Goal: Task Accomplishment & Management: Manage account settings

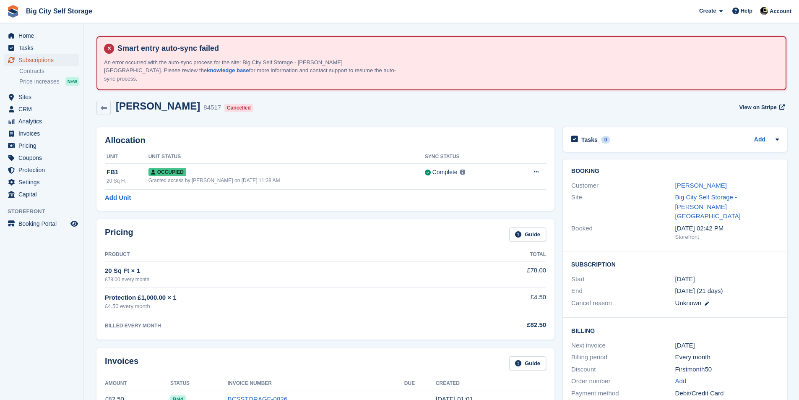
click at [44, 63] on span "Subscriptions" at bounding box center [43, 60] width 50 height 12
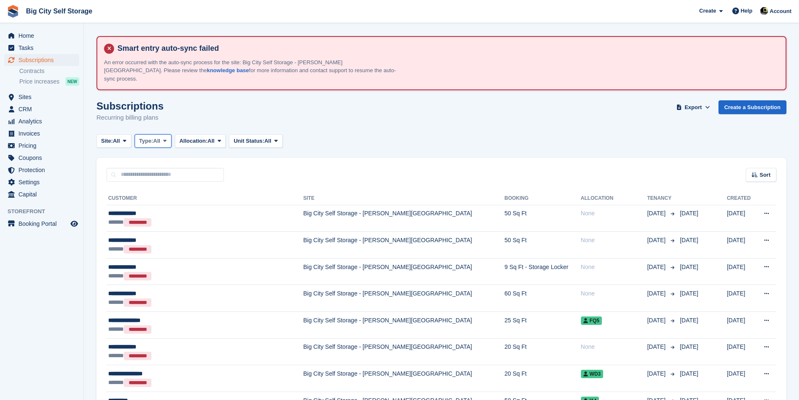
click at [150, 137] on button "Type: All" at bounding box center [153, 141] width 37 height 14
click at [175, 204] on link "Active" at bounding box center [174, 205] width 73 height 15
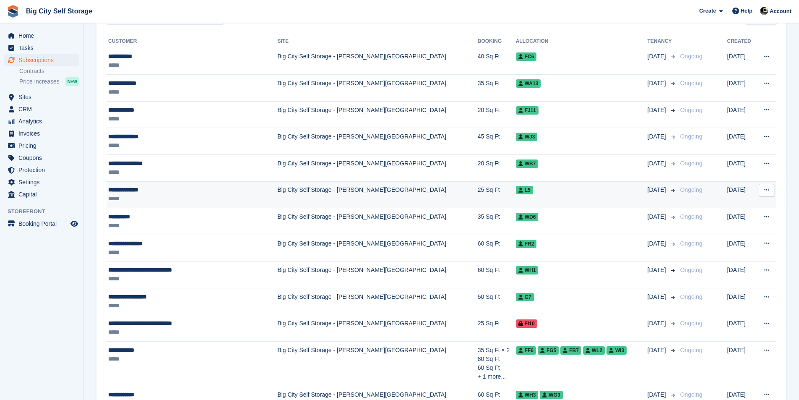
scroll to position [203, 0]
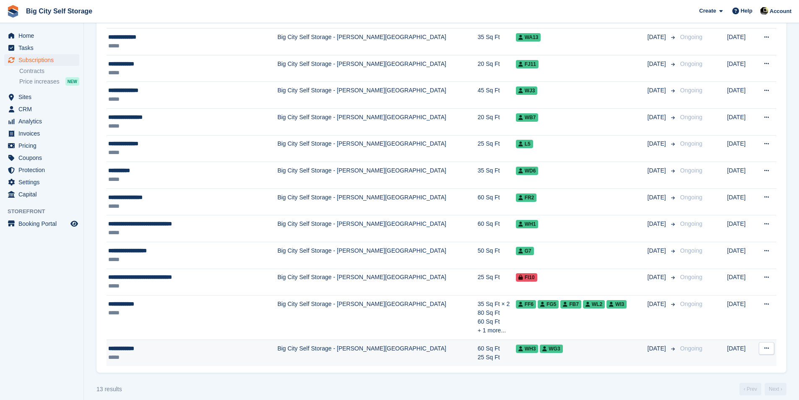
click at [277, 349] on td "Big City Self Storage - [PERSON_NAME][GEOGRAPHIC_DATA]" at bounding box center [377, 352] width 200 height 26
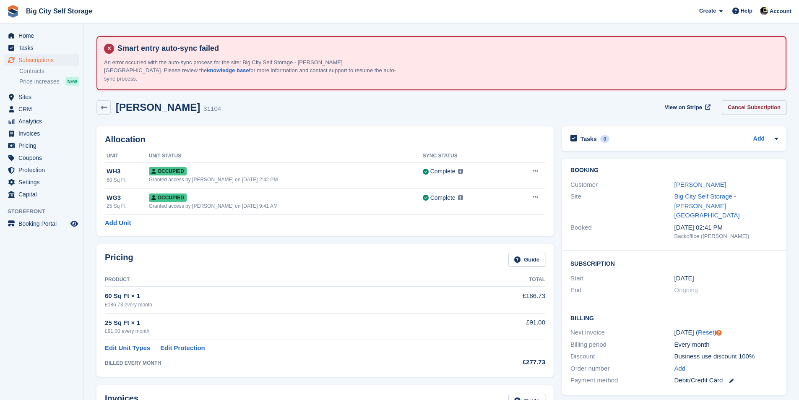
click at [771, 103] on link "Cancel Subscription" at bounding box center [754, 107] width 65 height 14
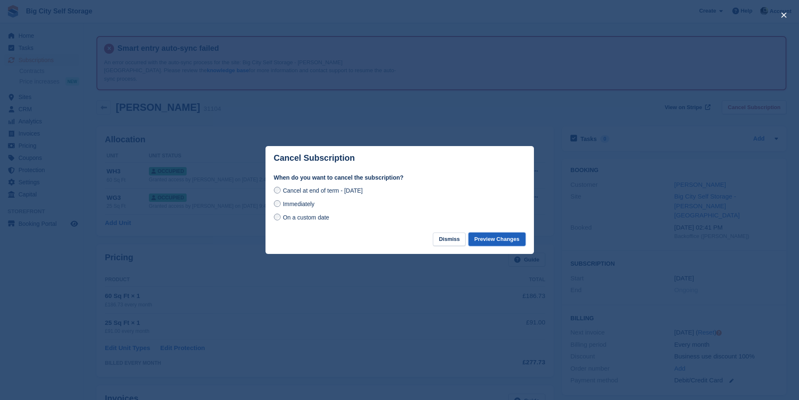
click at [486, 240] on button "Preview Changes" at bounding box center [497, 239] width 57 height 14
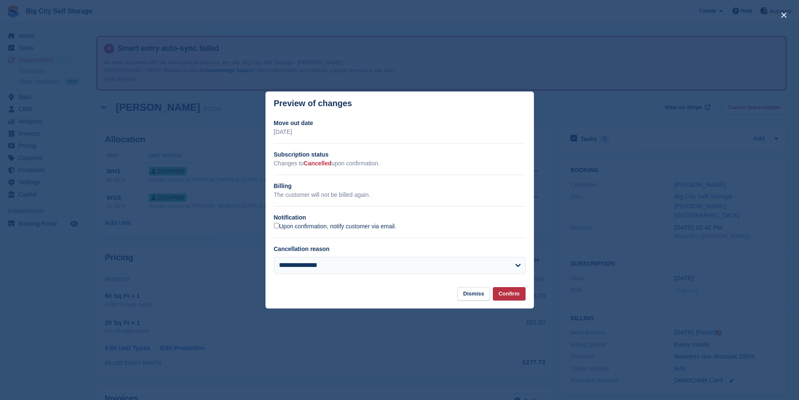
click at [379, 225] on label "Upon confirmation, notify customer via email." at bounding box center [335, 227] width 122 height 8
click at [507, 292] on button "Confirm" at bounding box center [509, 294] width 33 height 14
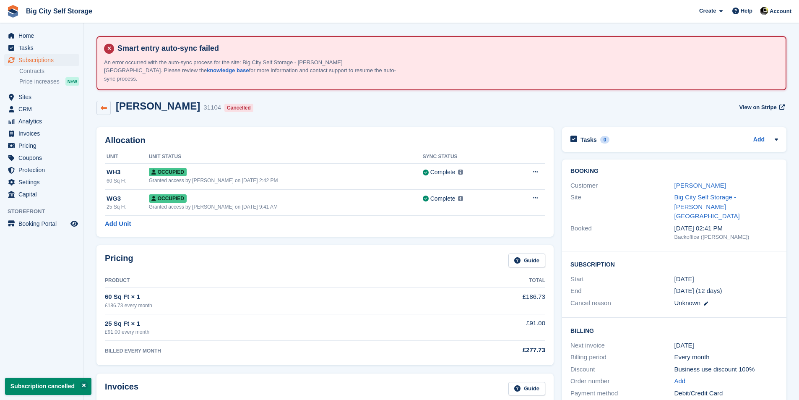
click at [105, 104] on link at bounding box center [103, 108] width 14 height 14
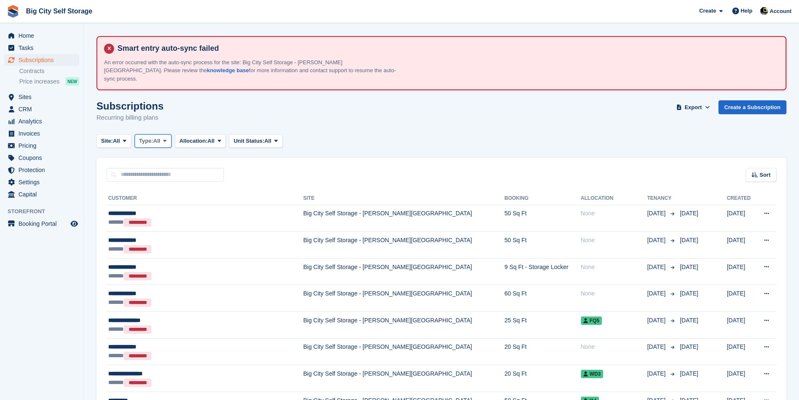
click at [157, 137] on button "Type: All" at bounding box center [153, 141] width 37 height 14
click at [177, 198] on link "Active" at bounding box center [174, 205] width 73 height 15
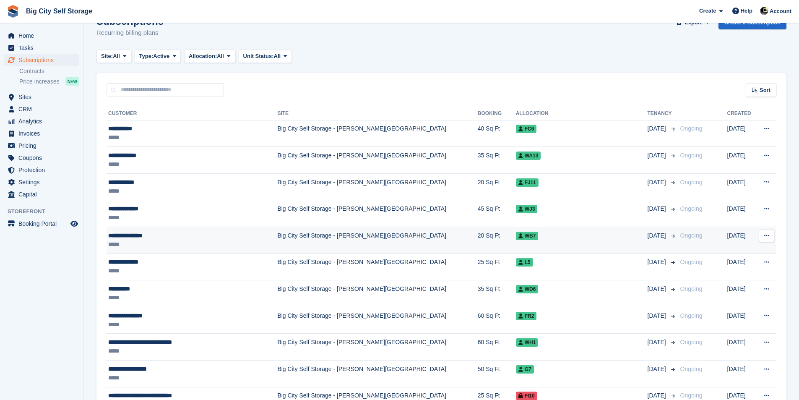
scroll to position [176, 0]
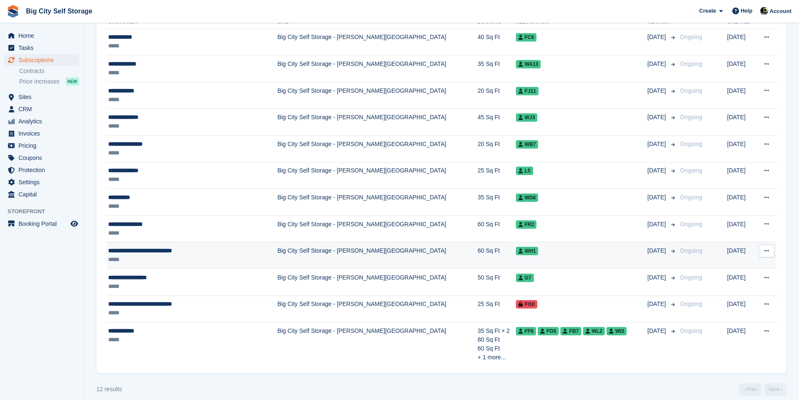
click at [181, 255] on div "*****" at bounding box center [179, 259] width 142 height 9
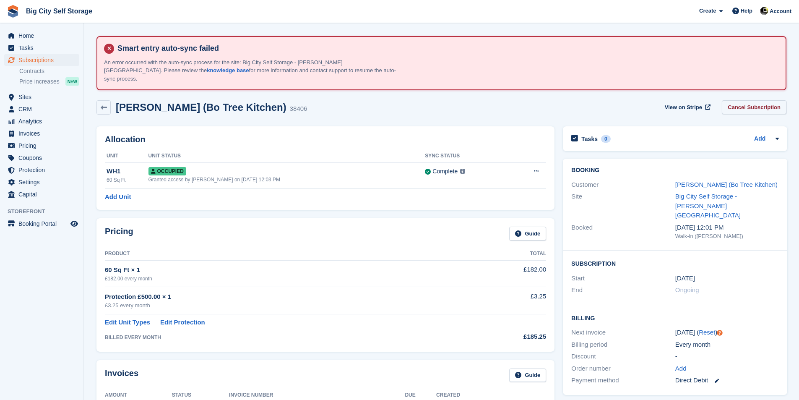
click at [752, 100] on link "Cancel Subscription" at bounding box center [754, 107] width 65 height 14
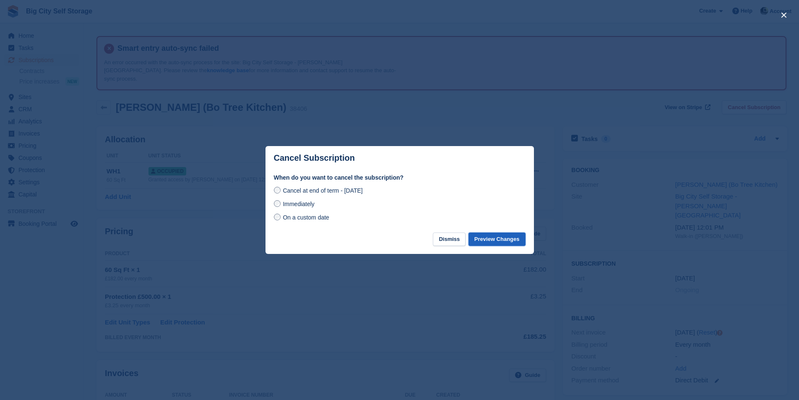
click at [482, 237] on button "Preview Changes" at bounding box center [497, 239] width 57 height 14
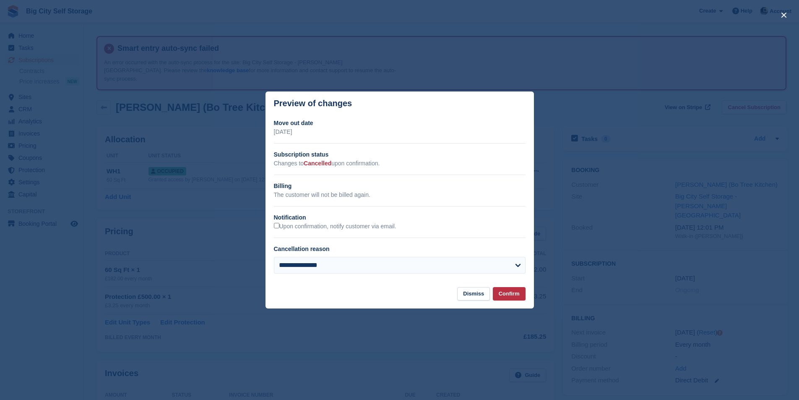
click at [318, 221] on h2 "Notification" at bounding box center [400, 217] width 252 height 9
click at [319, 223] on label "Upon confirmation, notify customer via email." at bounding box center [335, 227] width 122 height 8
click at [522, 301] on button "Confirm" at bounding box center [509, 294] width 33 height 14
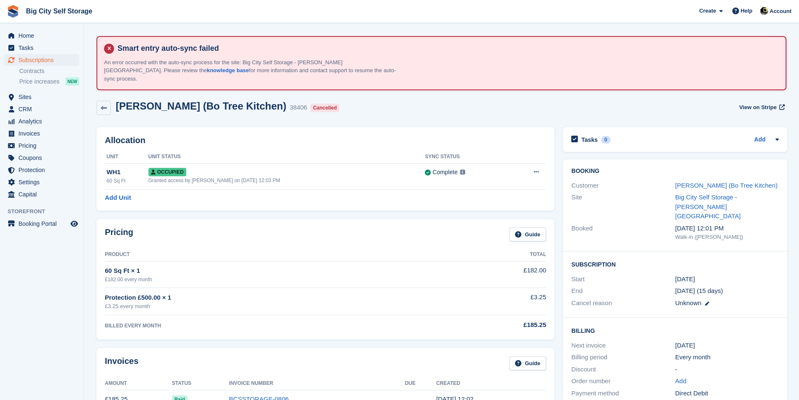
click at [108, 107] on div "Helen O'Malley (Bo Tree Kitchen) 38406 Cancelled View on Stripe" at bounding box center [441, 109] width 698 height 27
click at [109, 105] on link at bounding box center [103, 108] width 14 height 14
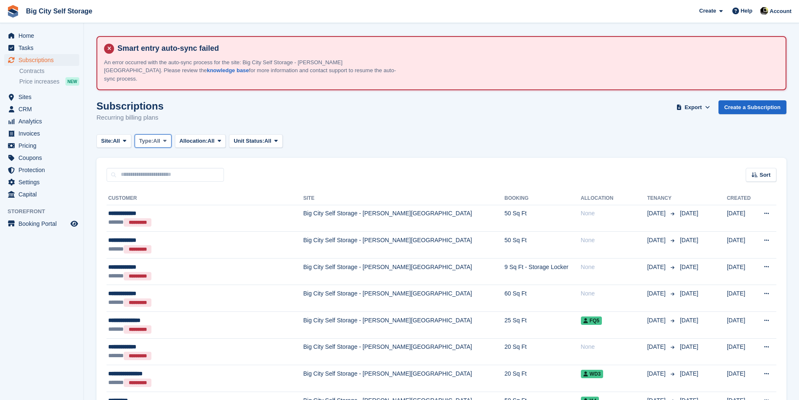
drag, startPoint x: 147, startPoint y: 134, endPoint x: 151, endPoint y: 141, distance: 7.3
click at [147, 137] on span "Type:" at bounding box center [146, 141] width 14 height 8
click at [161, 198] on link "Active" at bounding box center [174, 205] width 73 height 15
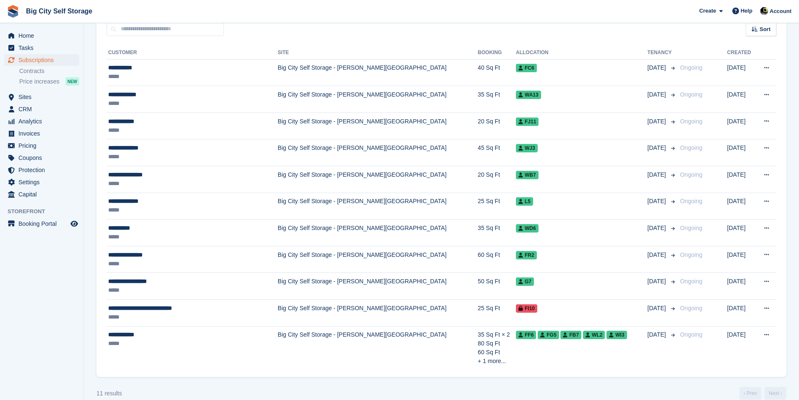
scroll to position [150, 0]
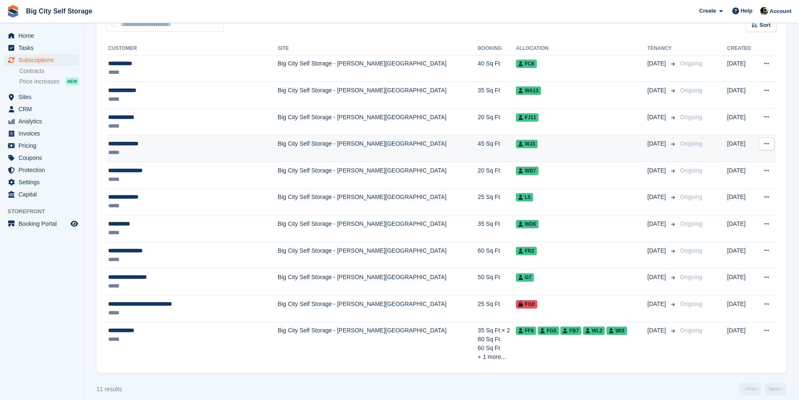
click at [214, 148] on div "*****" at bounding box center [179, 152] width 143 height 9
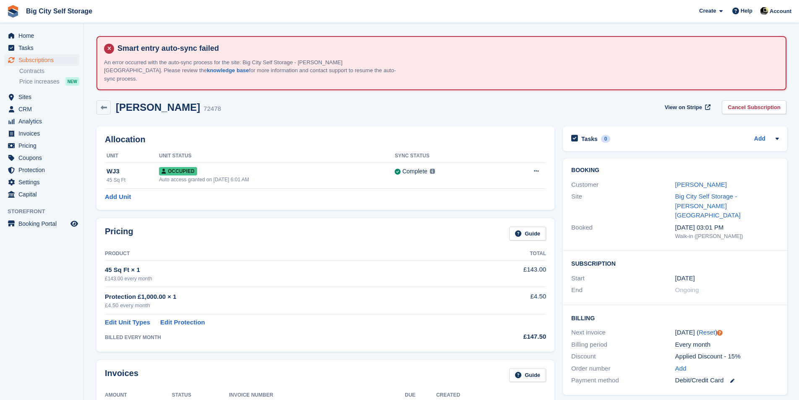
click at [765, 100] on link "Cancel Subscription" at bounding box center [754, 107] width 65 height 14
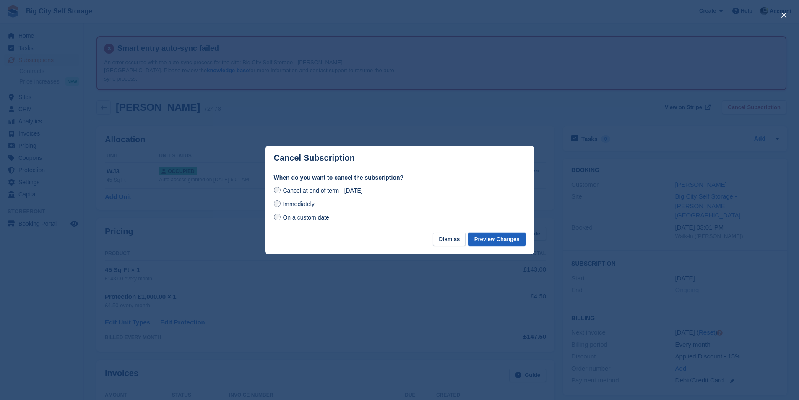
click at [513, 240] on button "Preview Changes" at bounding box center [497, 239] width 57 height 14
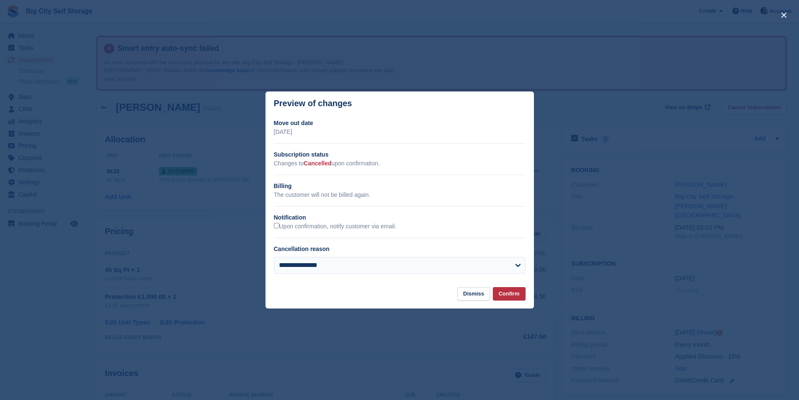
click at [339, 232] on div "**********" at bounding box center [400, 200] width 268 height 162
click at [342, 229] on label "Upon confirmation, notify customer via email." at bounding box center [335, 227] width 122 height 8
click at [520, 295] on button "Confirm" at bounding box center [509, 294] width 33 height 14
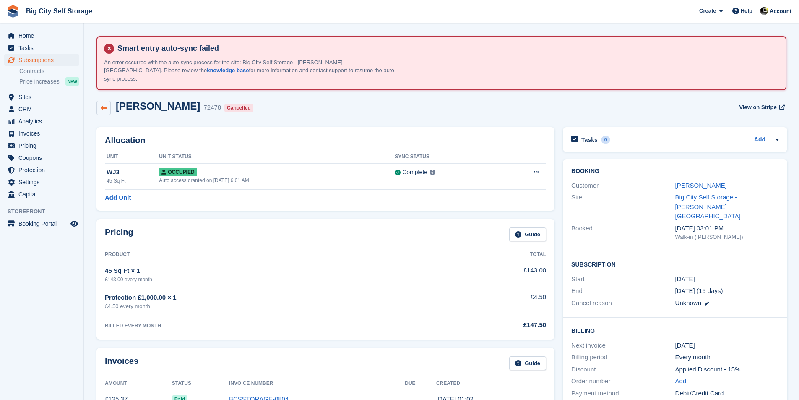
click at [101, 101] on link at bounding box center [103, 108] width 14 height 14
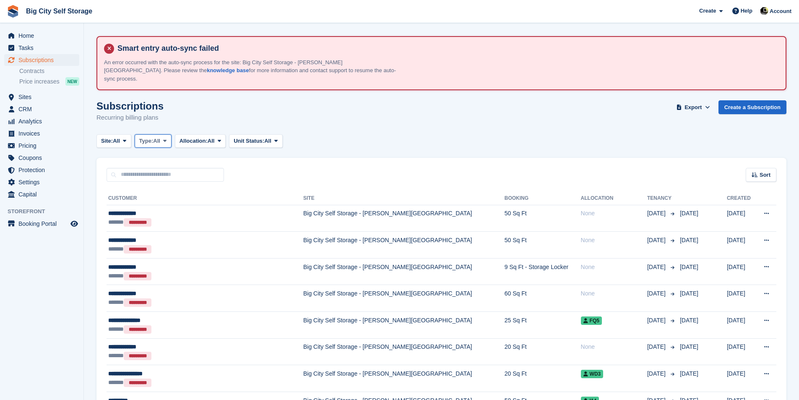
click at [154, 137] on span "Type:" at bounding box center [146, 141] width 14 height 8
click at [180, 154] on link "All" at bounding box center [174, 160] width 73 height 15
click at [154, 137] on span "Type:" at bounding box center [146, 141] width 14 height 8
click at [159, 198] on link "Active" at bounding box center [174, 205] width 73 height 15
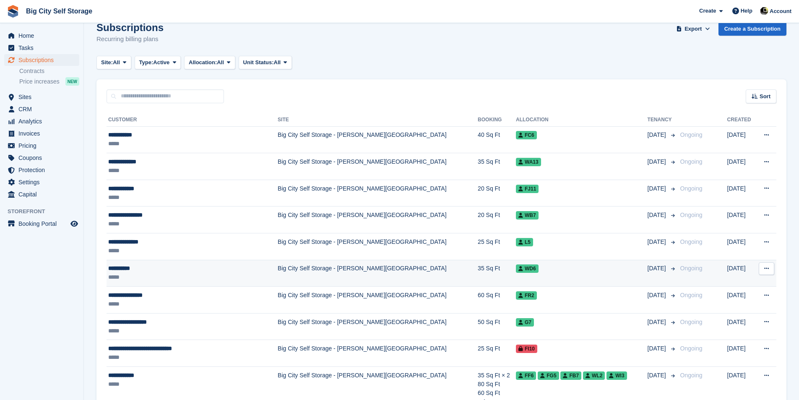
scroll to position [123, 0]
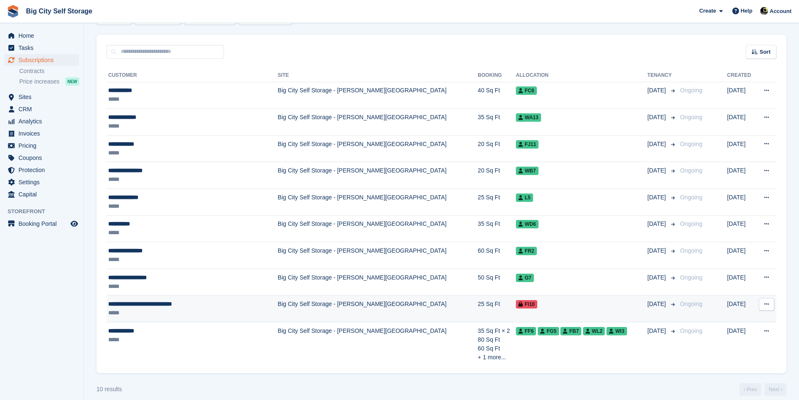
click at [206, 308] on div "*****" at bounding box center [179, 312] width 143 height 9
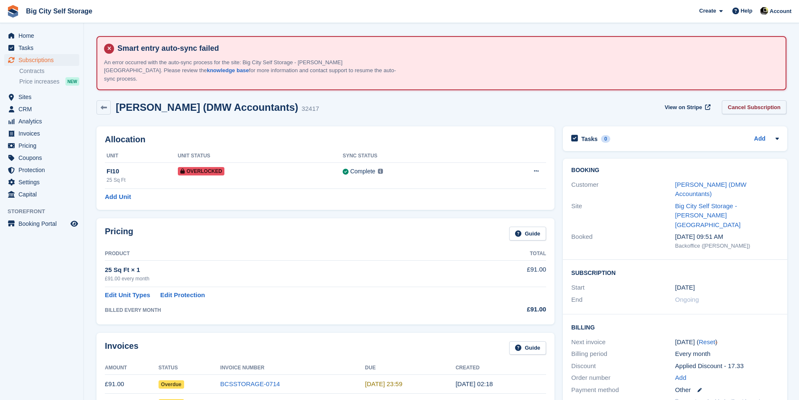
click at [777, 102] on link "Cancel Subscription" at bounding box center [754, 107] width 65 height 14
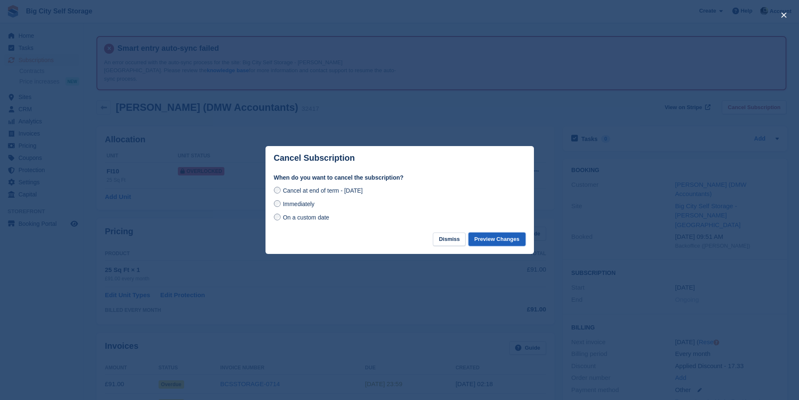
click at [502, 235] on button "Preview Changes" at bounding box center [497, 239] width 57 height 14
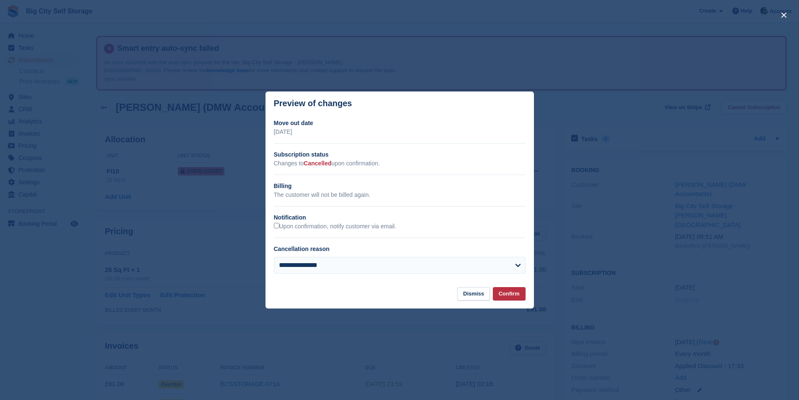
click at [341, 232] on div "**********" at bounding box center [400, 200] width 268 height 162
click at [345, 227] on label "Upon confirmation, notify customer via email." at bounding box center [335, 227] width 122 height 8
click at [503, 297] on button "Confirm" at bounding box center [509, 294] width 33 height 14
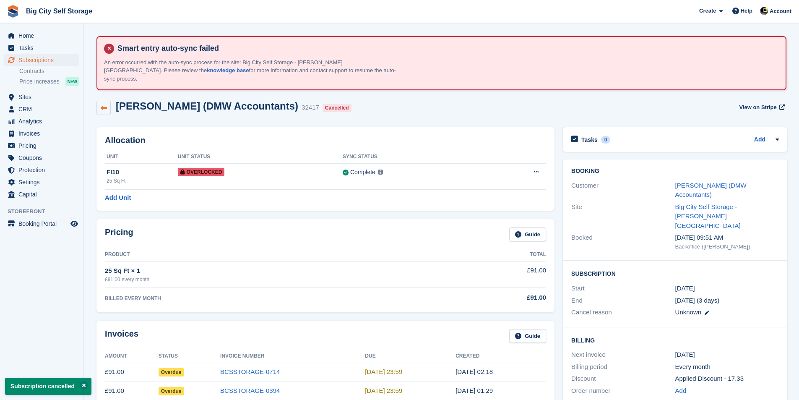
click at [104, 101] on link at bounding box center [103, 108] width 14 height 14
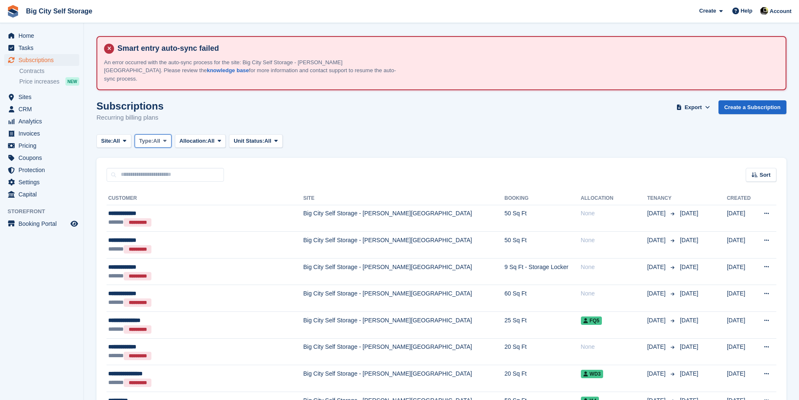
click at [160, 137] on span "All" at bounding box center [156, 141] width 7 height 8
click at [164, 198] on link "Active" at bounding box center [174, 205] width 73 height 15
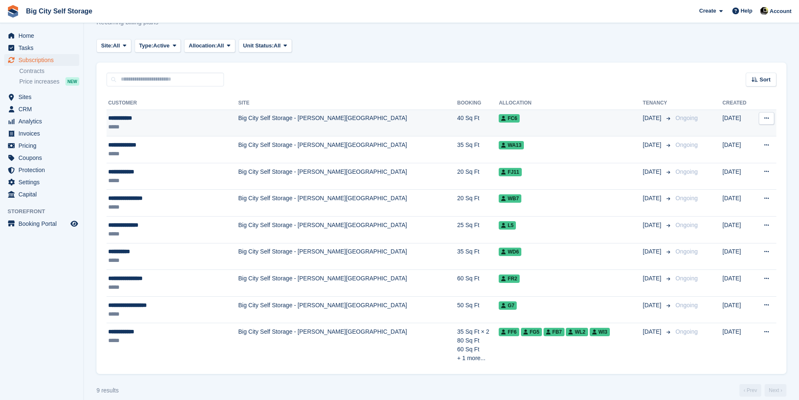
scroll to position [96, 0]
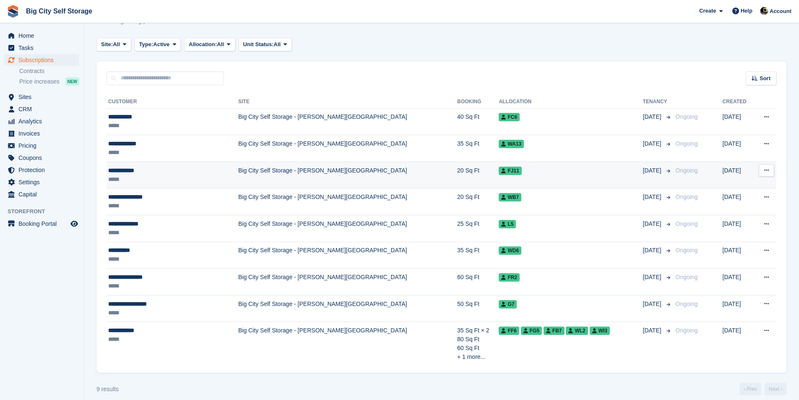
click at [342, 162] on td "Big City Self Storage - [PERSON_NAME][GEOGRAPHIC_DATA]" at bounding box center [347, 175] width 219 height 27
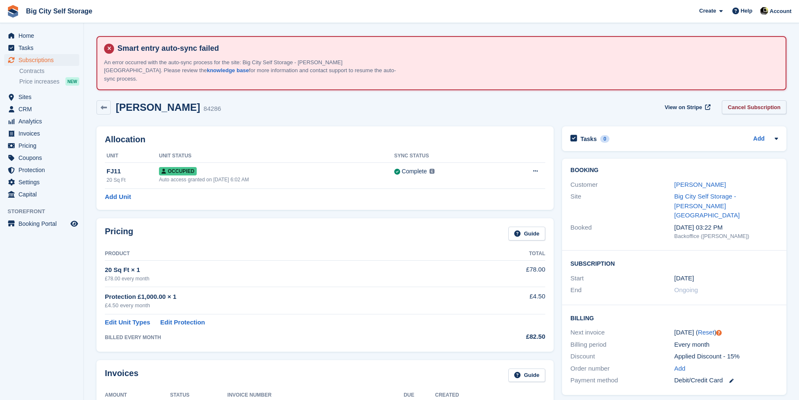
click at [764, 104] on link "Cancel Subscription" at bounding box center [754, 107] width 65 height 14
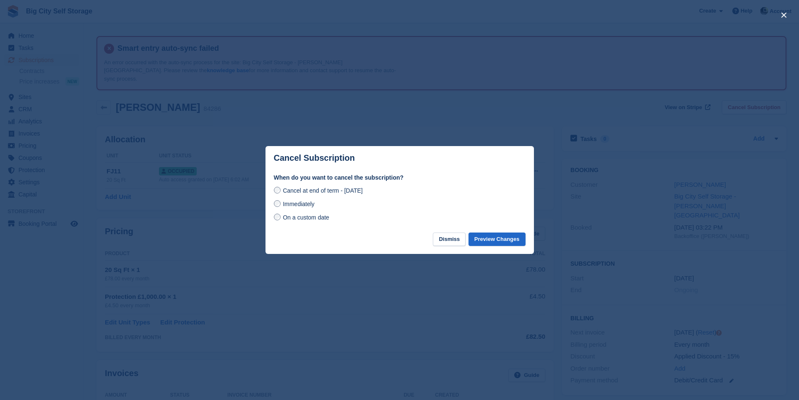
click at [493, 249] on footer "Dismiss Preview Changes" at bounding box center [400, 243] width 268 height 22
click at [495, 243] on button "Preview Changes" at bounding box center [497, 239] width 57 height 14
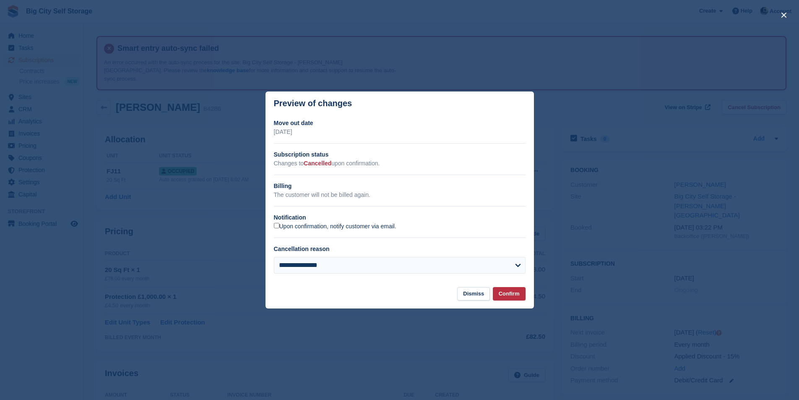
click at [349, 230] on label "Upon confirmation, notify customer via email." at bounding box center [335, 227] width 122 height 8
click at [495, 292] on button "Confirm" at bounding box center [509, 294] width 33 height 14
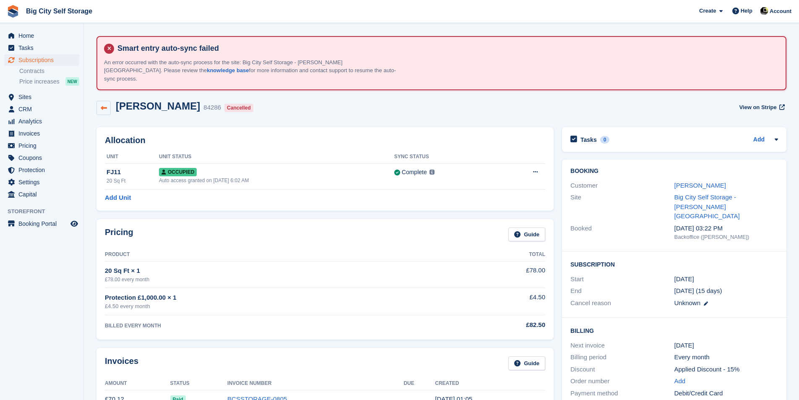
click at [108, 103] on link at bounding box center [103, 108] width 14 height 14
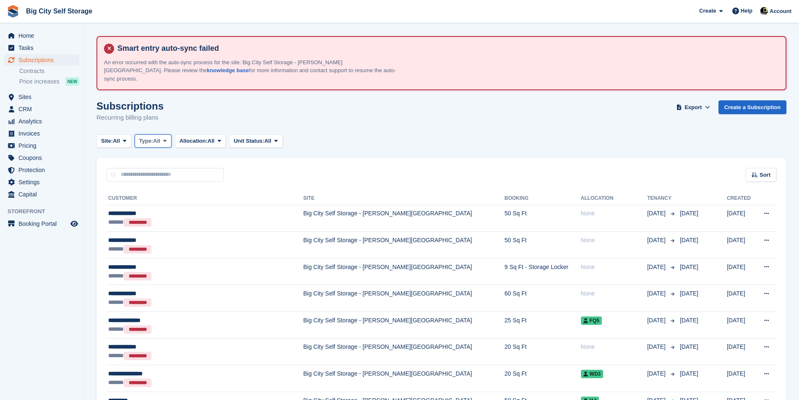
click at [158, 137] on span "All" at bounding box center [156, 141] width 7 height 8
click at [172, 200] on link "Active" at bounding box center [174, 205] width 73 height 15
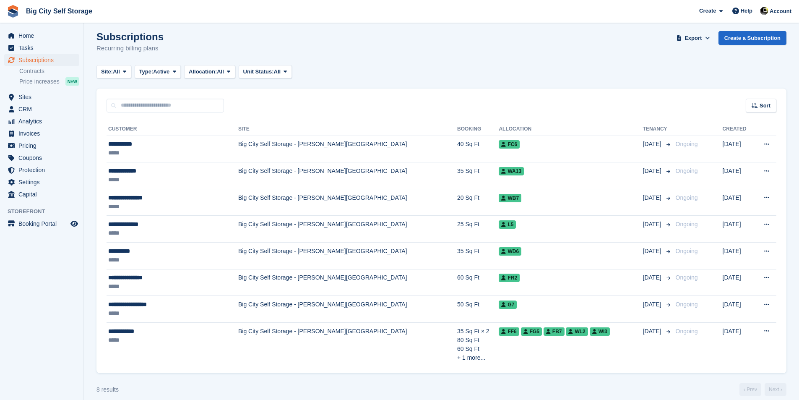
scroll to position [70, 0]
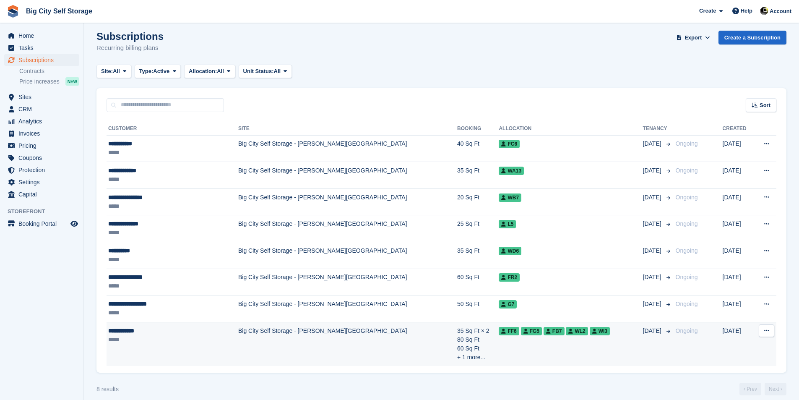
click at [336, 340] on td "Big City Self Storage - [PERSON_NAME][GEOGRAPHIC_DATA]" at bounding box center [347, 344] width 219 height 44
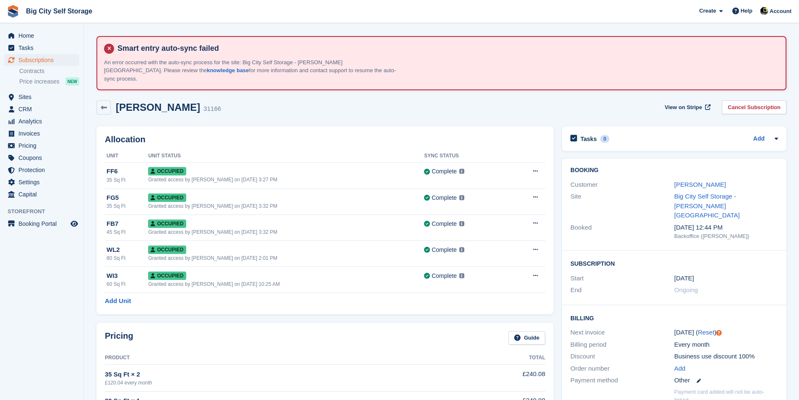
click at [103, 107] on div "[PERSON_NAME] 31166 View on Stripe Cancel Subscription" at bounding box center [441, 109] width 698 height 26
click at [103, 105] on link at bounding box center [103, 107] width 14 height 14
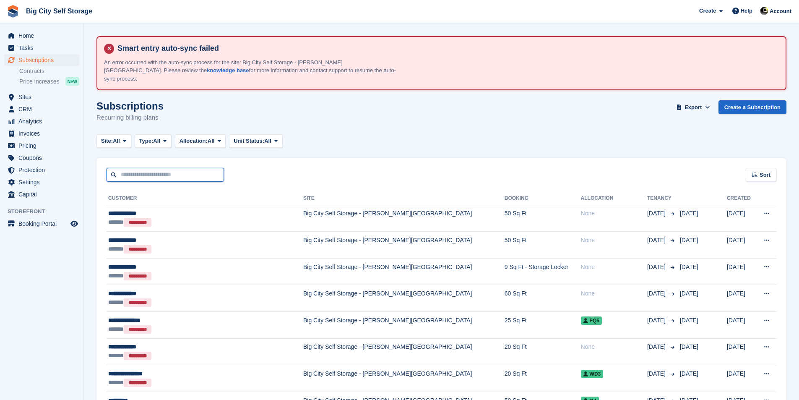
click at [146, 168] on input "text" at bounding box center [165, 175] width 117 height 14
type input "***"
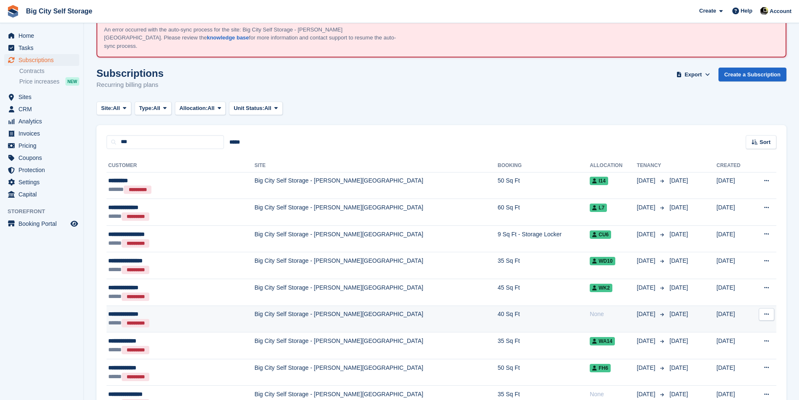
scroll to position [105, 0]
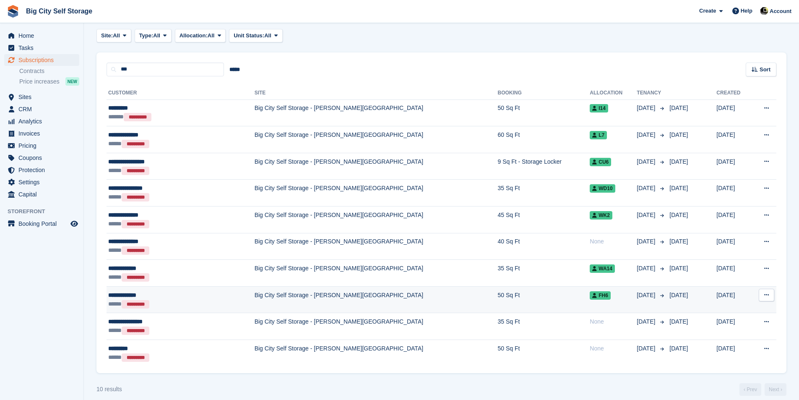
click at [292, 298] on td "Big City Self Storage - [PERSON_NAME][GEOGRAPHIC_DATA]" at bounding box center [376, 299] width 243 height 27
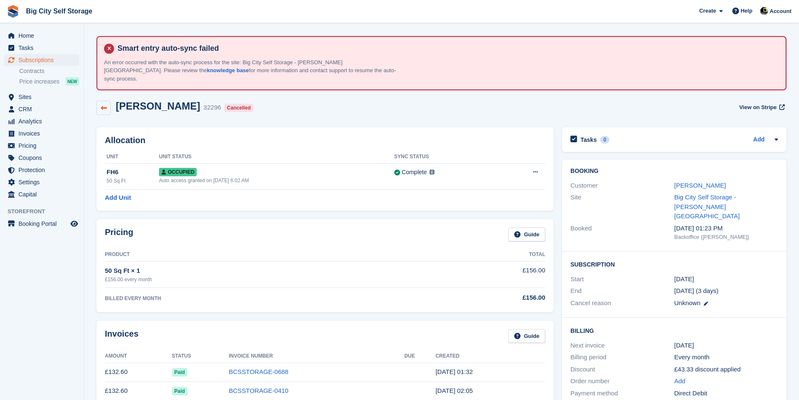
click at [104, 101] on link at bounding box center [103, 108] width 14 height 14
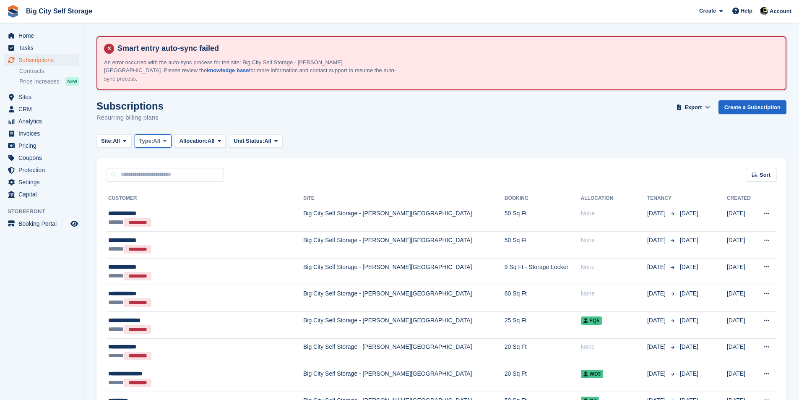
click at [154, 137] on span "Type:" at bounding box center [146, 141] width 14 height 8
click at [164, 198] on link "Active" at bounding box center [174, 205] width 73 height 15
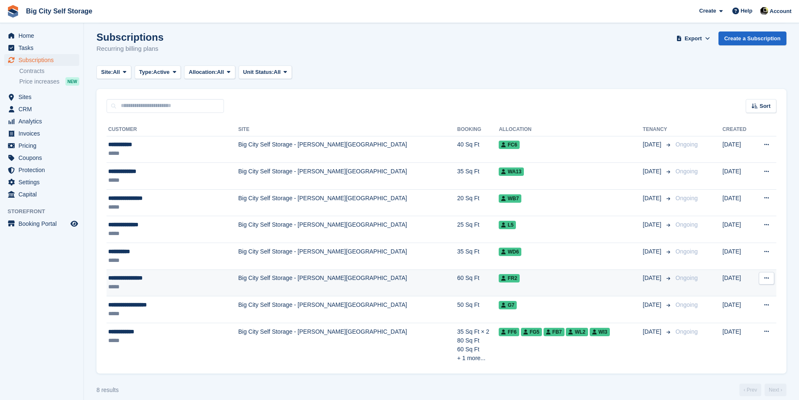
scroll to position [70, 0]
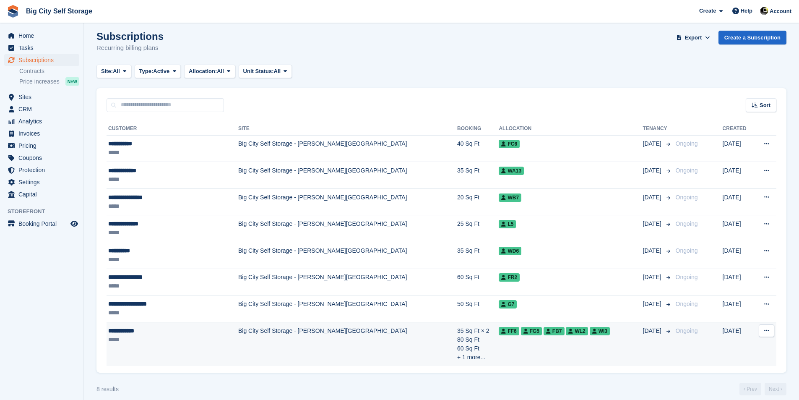
click at [267, 332] on td "Big City Self Storage - [PERSON_NAME][GEOGRAPHIC_DATA]" at bounding box center [347, 344] width 219 height 44
